Goal: Book appointment/travel/reservation

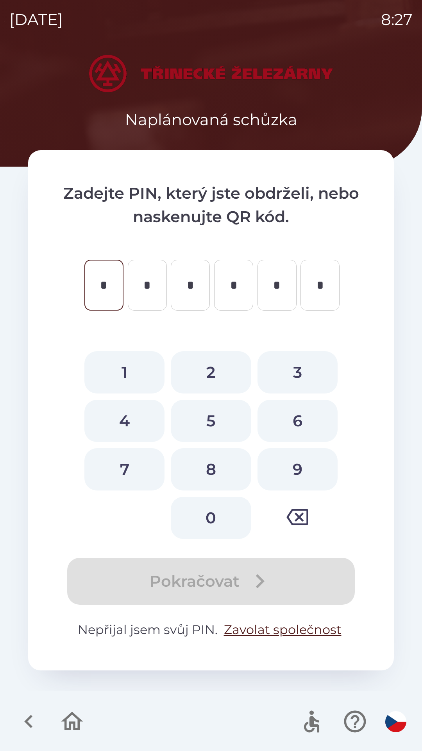
type input "*"
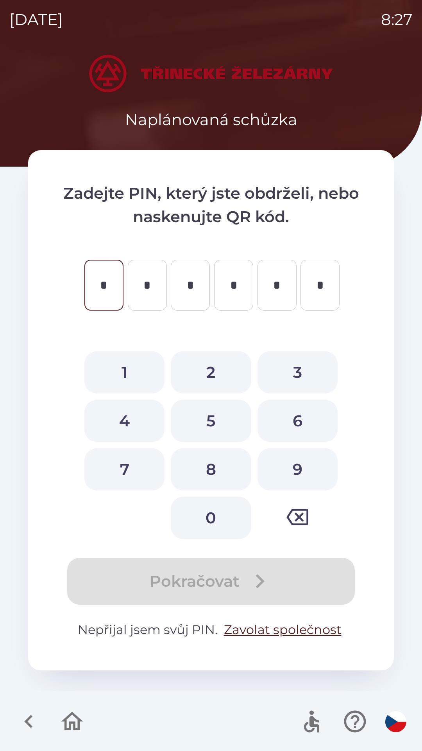
type input "*"
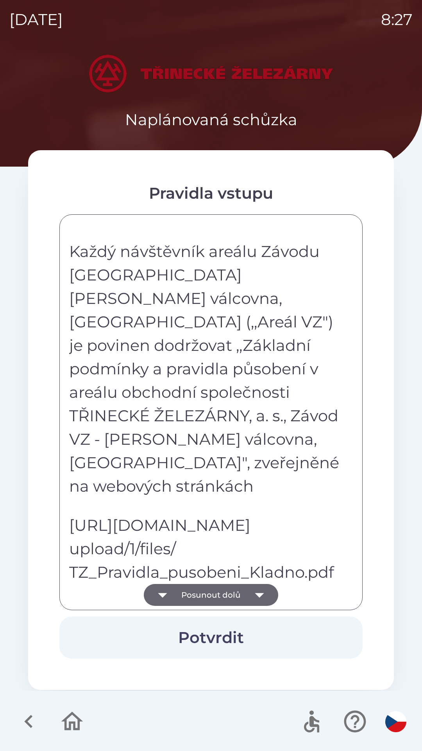
click at [285, 542] on p "[URL][DOMAIN_NAME] upload/1/files/ TZ_Pravidla_pusobeni_Kladno.pdf" at bounding box center [205, 549] width 273 height 70
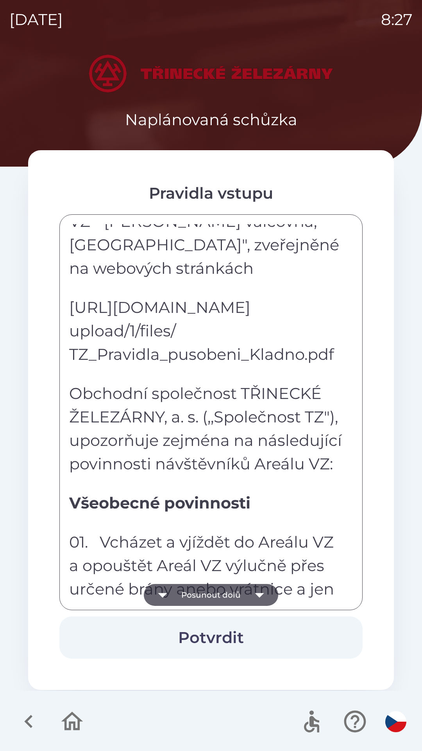
click at [301, 496] on p "Všeobecné povinnosti" at bounding box center [205, 502] width 273 height 23
click at [310, 440] on p "Obchodní společnost TŘINECKÉ ŽELEZÁRNY, a. s. (,,Společnost TZ"), upozorňuje ze…" at bounding box center [205, 429] width 273 height 94
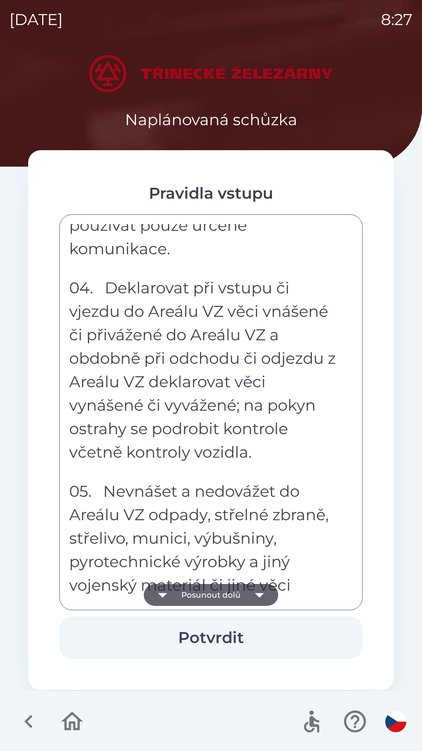
click at [221, 596] on button "Posunout dolů" at bounding box center [211, 595] width 135 height 22
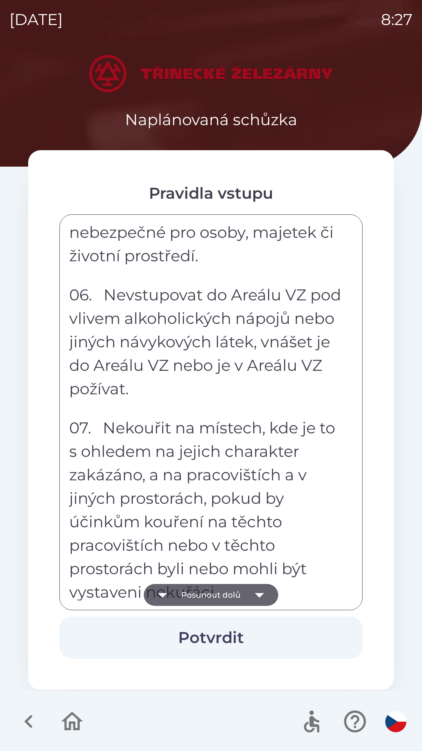
click at [221, 636] on button "Potvrdit" at bounding box center [211, 637] width 304 height 42
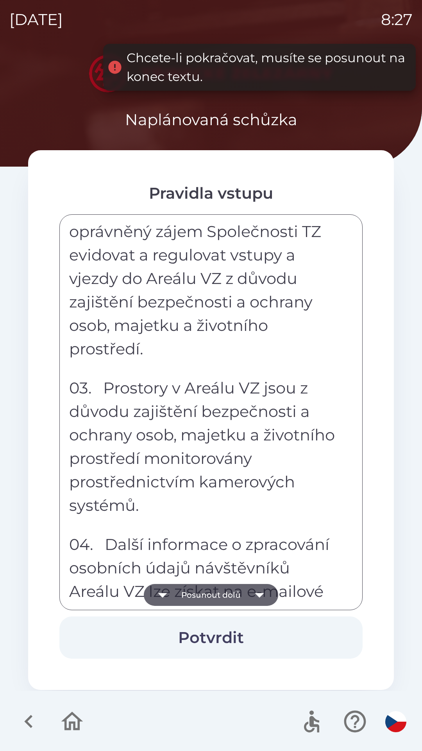
scroll to position [4326, 0]
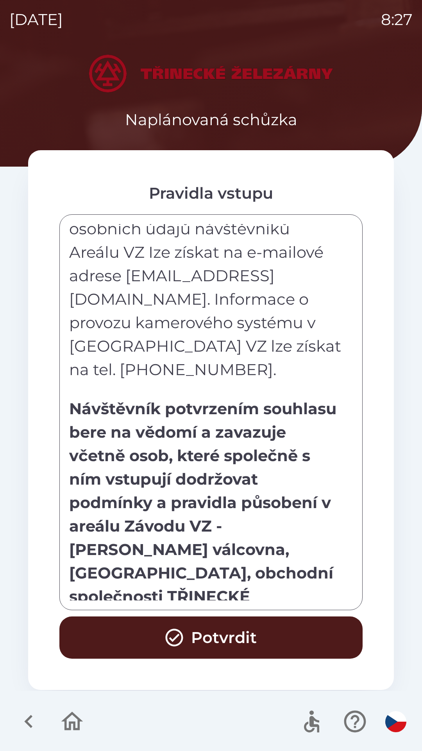
click at [245, 634] on button "Potvrdit" at bounding box center [211, 637] width 304 height 42
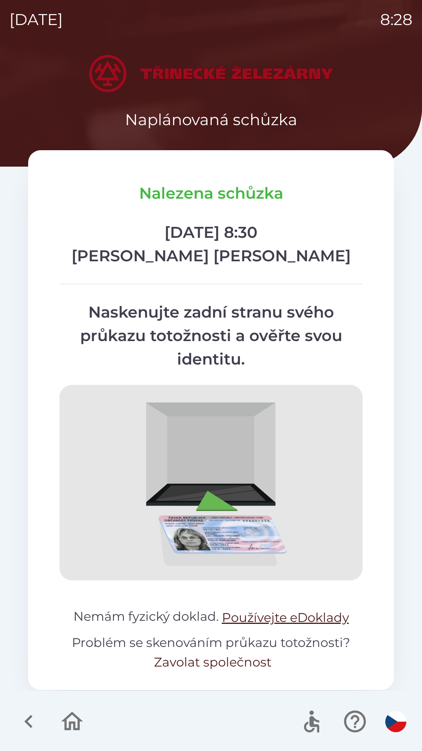
click at [191, 661] on button "Zavolat společnost" at bounding box center [213, 662] width 118 height 19
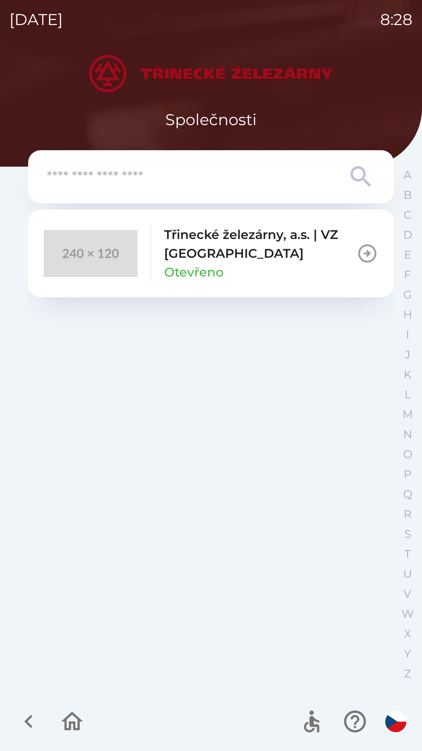
click at [358, 253] on icon "button" at bounding box center [368, 254] width 22 height 22
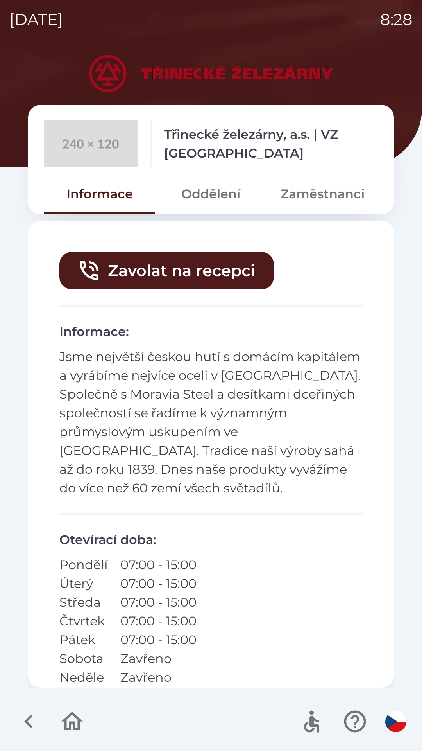
click at [196, 267] on button "Zavolat na recepci" at bounding box center [166, 271] width 215 height 38
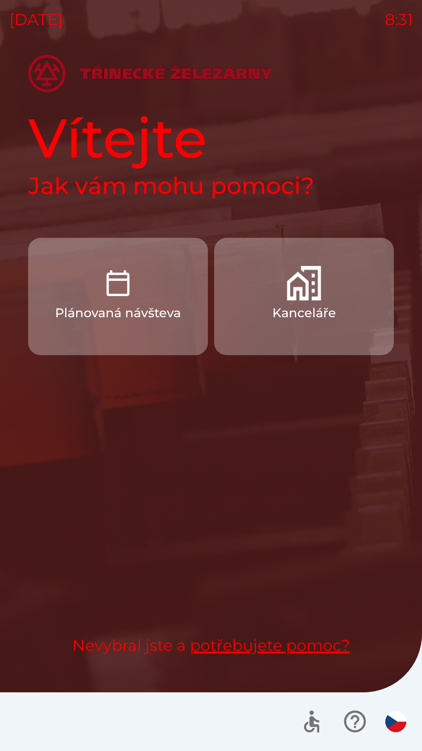
click at [152, 300] on button "Plánovaná návšteva" at bounding box center [118, 296] width 180 height 117
click at [158, 306] on p "Plánovaná návšteva" at bounding box center [118, 313] width 126 height 19
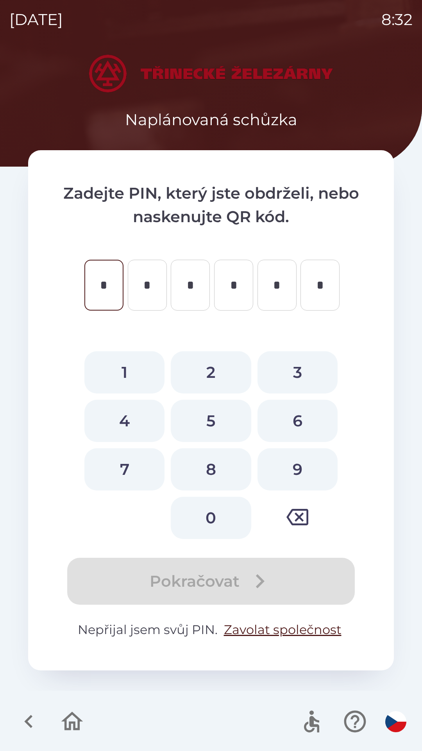
type input "*"
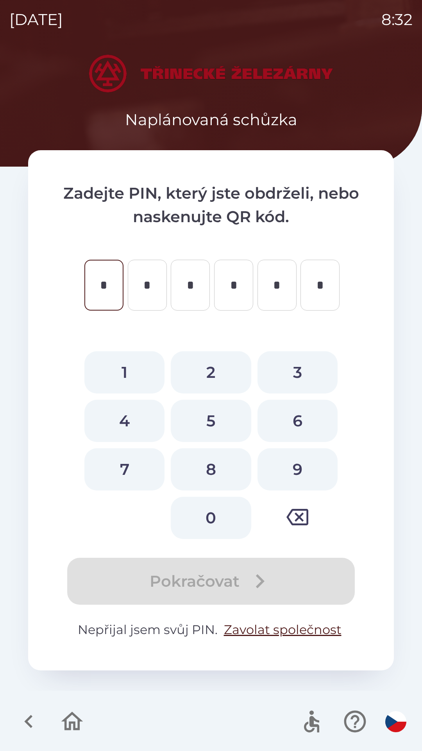
type input "*"
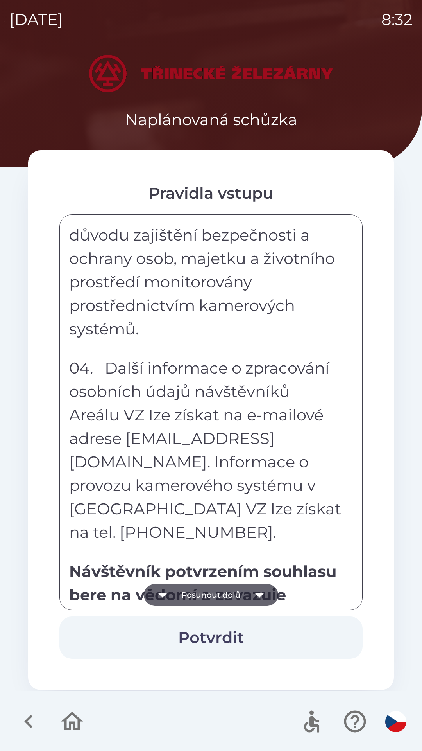
scroll to position [4326, 0]
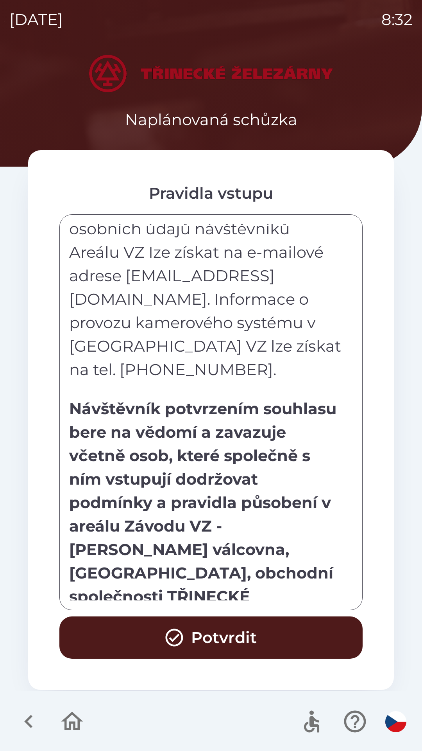
click at [264, 627] on button "Potvrdit" at bounding box center [211, 637] width 304 height 42
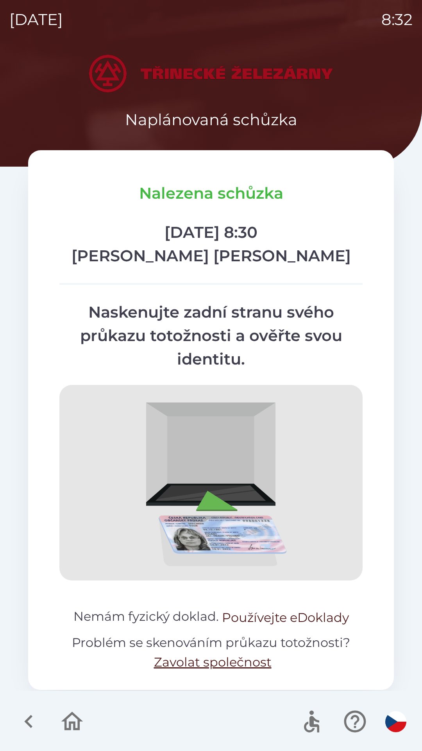
click at [307, 625] on button "Používejte eDoklady" at bounding box center [285, 617] width 127 height 19
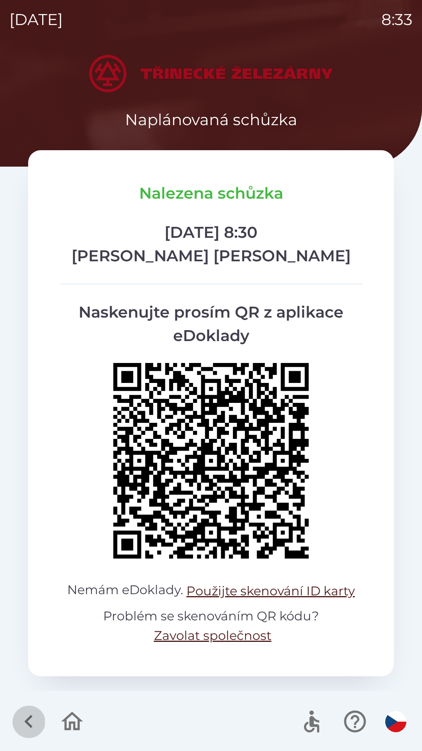
click at [30, 717] on icon "button" at bounding box center [28, 721] width 8 height 13
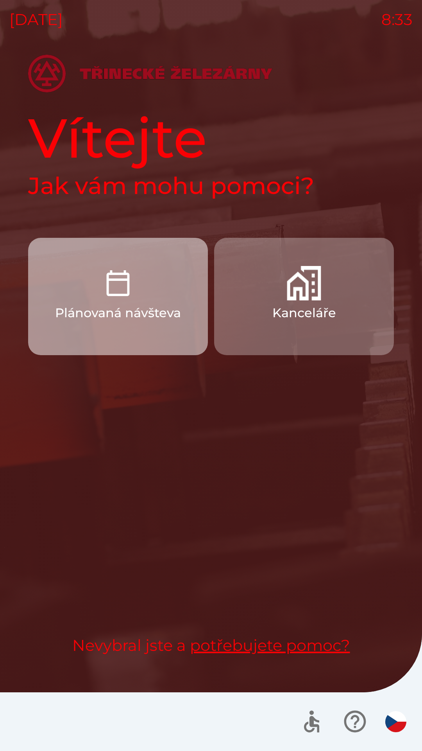
click at [95, 305] on p "Plánovaná návšteva" at bounding box center [118, 313] width 126 height 19
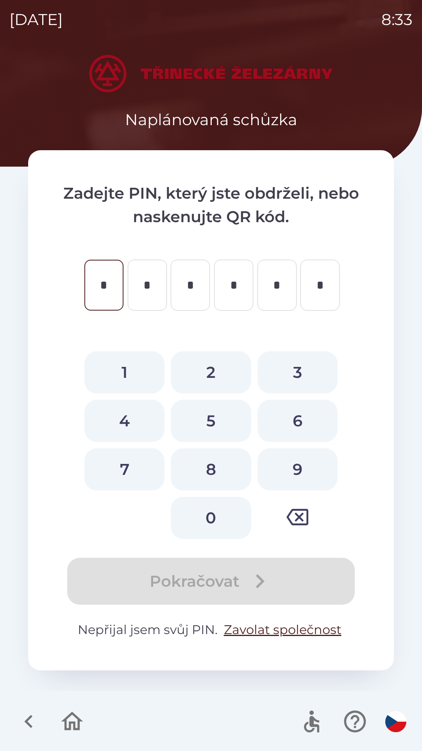
click at [288, 471] on button "9" at bounding box center [298, 469] width 80 height 42
type input "*"
click at [129, 414] on button "4" at bounding box center [124, 421] width 80 height 42
type input "*"
click at [205, 421] on button "5" at bounding box center [211, 421] width 80 height 42
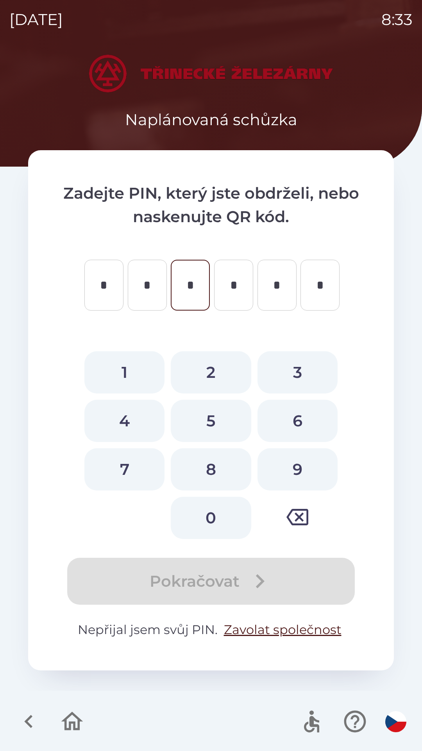
type input "*"
click at [279, 377] on button "3" at bounding box center [298, 372] width 80 height 42
type input "*"
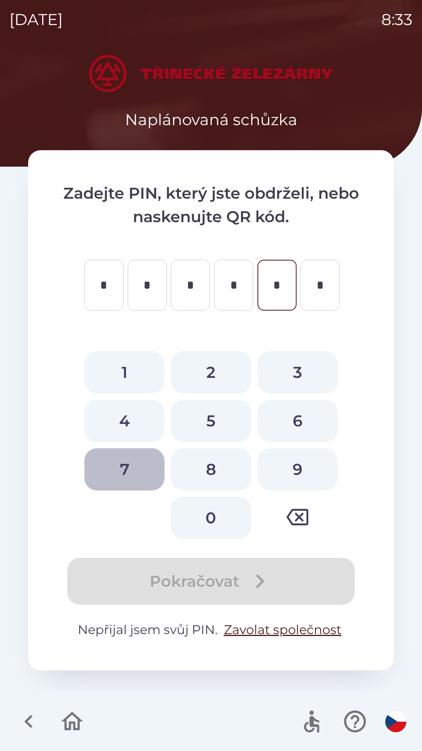
click at [134, 464] on button "7" at bounding box center [124, 469] width 80 height 42
type input "*"
click at [205, 469] on button "8" at bounding box center [211, 469] width 80 height 42
type input "*"
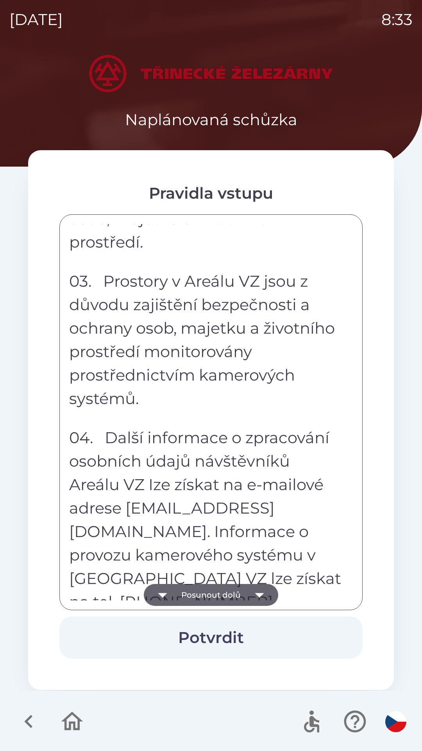
scroll to position [4326, 0]
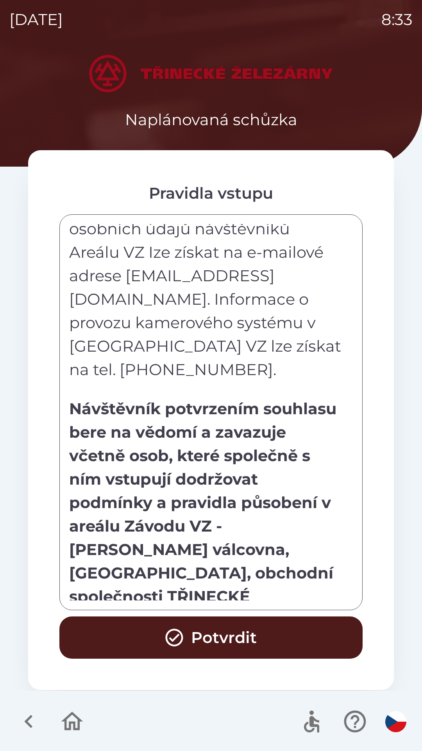
click at [239, 638] on button "Potvrdit" at bounding box center [211, 637] width 304 height 42
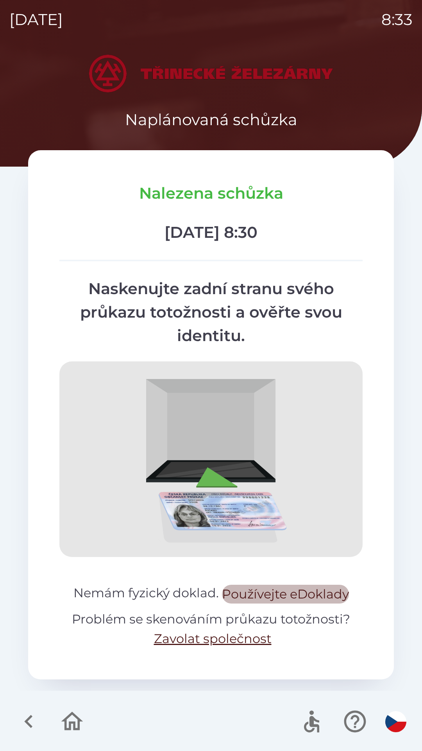
click at [279, 594] on button "Používejte eDoklady" at bounding box center [285, 594] width 127 height 19
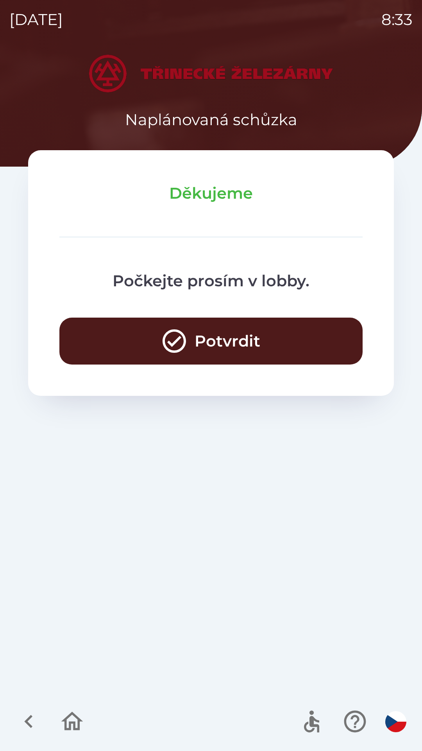
click at [200, 330] on button "Potvrdit" at bounding box center [211, 341] width 304 height 47
